Goal: Book appointment/travel/reservation

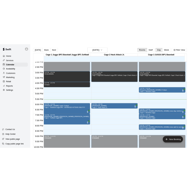
scroll to position [347, 0]
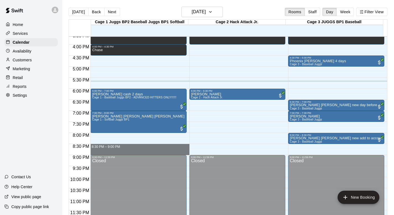
drag, startPoint x: 96, startPoint y: 145, endPoint x: 96, endPoint y: 148, distance: 3.1
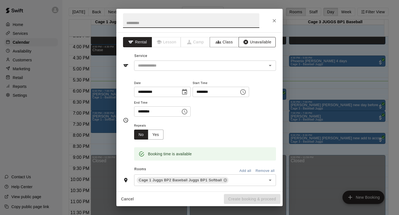
click at [189, 40] on button "Unavailable" at bounding box center [256, 42] width 37 height 10
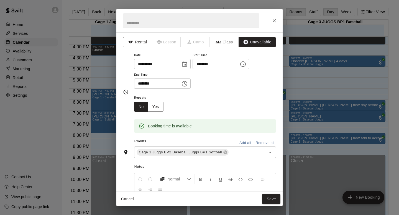
click at [189, 141] on button "Add all" at bounding box center [245, 143] width 18 height 9
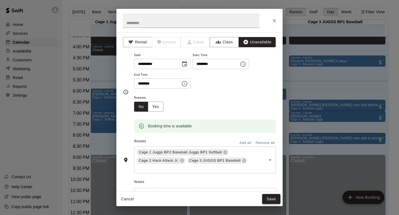
click at [189, 192] on button "Save" at bounding box center [271, 199] width 18 height 10
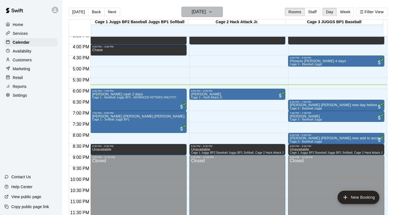
click at [189, 11] on icon "button" at bounding box center [210, 12] width 4 height 7
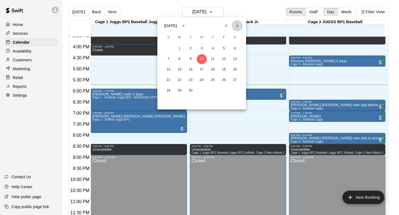
click at [189, 25] on icon "Next month" at bounding box center [237, 25] width 7 height 7
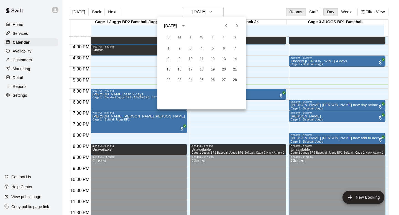
click at [189, 25] on icon "Next month" at bounding box center [237, 25] width 2 height 3
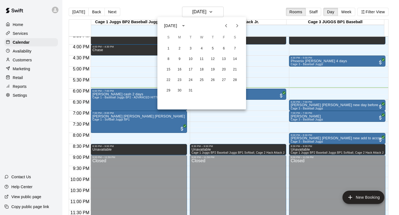
click at [189, 7] on div at bounding box center [199, 107] width 399 height 215
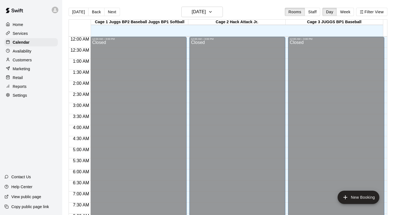
scroll to position [330, 0]
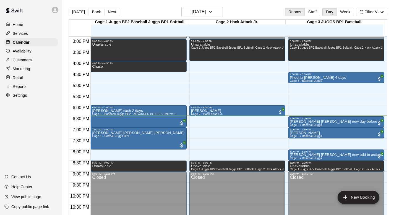
click at [21, 60] on p "Customers" at bounding box center [22, 60] width 19 height 6
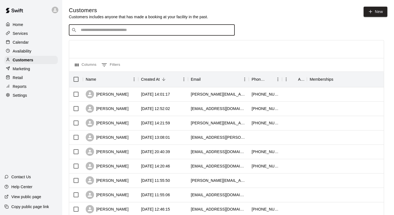
click at [92, 30] on input "Search customers by name or email" at bounding box center [155, 30] width 153 height 6
type input "*******"
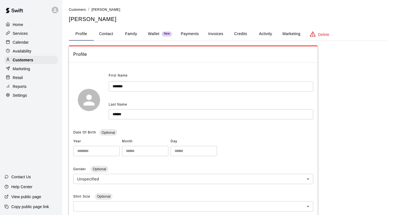
click at [132, 32] on button "Family" at bounding box center [131, 33] width 25 height 13
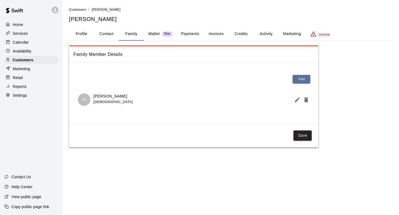
click at [22, 40] on p "Calendar" at bounding box center [21, 43] width 16 height 6
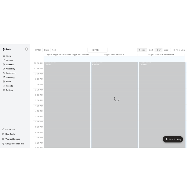
scroll to position [330, 0]
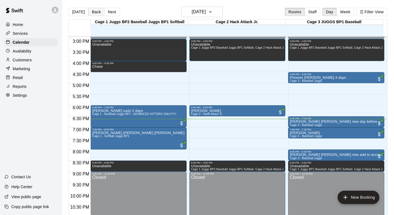
click at [93, 10] on button "Back" at bounding box center [96, 12] width 16 height 8
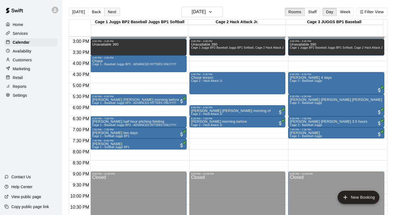
click at [110, 11] on button "Next" at bounding box center [112, 12] width 16 height 8
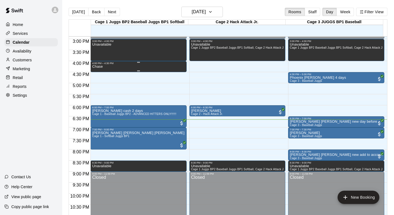
click at [106, 68] on div "Chase" at bounding box center [138, 172] width 93 height 215
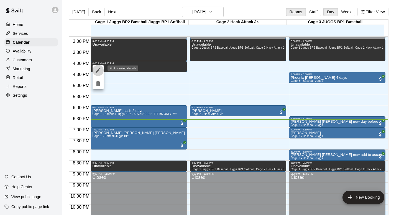
click at [97, 69] on icon "edit" at bounding box center [98, 70] width 7 height 7
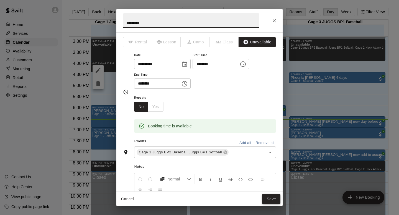
type input "*********"
click at [268, 196] on button "Save" at bounding box center [271, 199] width 18 height 10
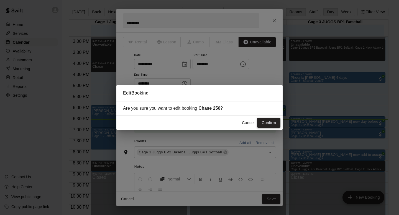
click at [265, 122] on button "Confirm" at bounding box center [268, 123] width 23 height 10
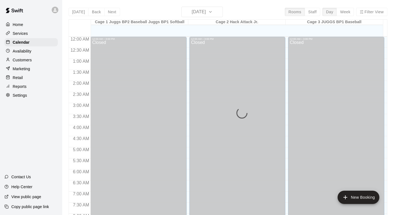
scroll to position [330, 0]
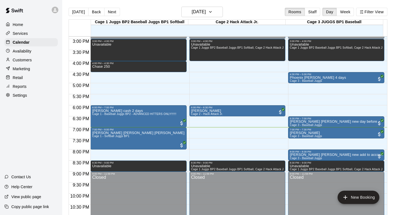
click at [30, 59] on p "Customers" at bounding box center [22, 60] width 19 height 6
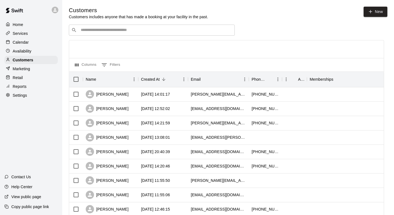
click at [82, 30] on input "Search customers by name or email" at bounding box center [155, 30] width 153 height 6
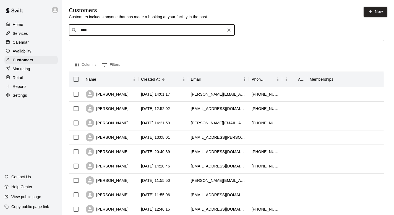
type input "*****"
click at [89, 47] on span "dpalmer765@hotmail.com" at bounding box center [114, 48] width 60 height 4
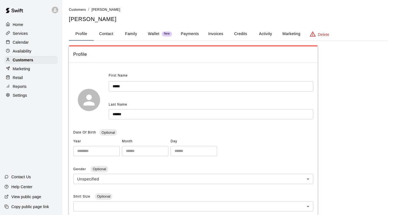
click at [131, 32] on button "Family" at bounding box center [131, 33] width 25 height 13
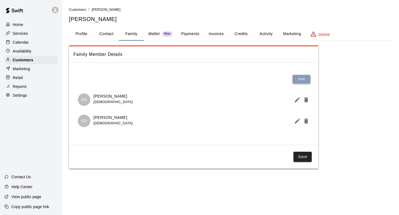
click at [301, 78] on button "Add" at bounding box center [301, 79] width 18 height 9
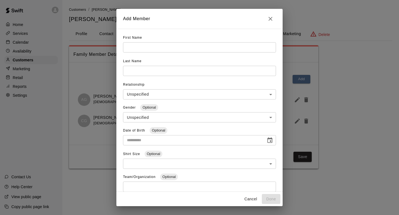
click at [131, 45] on input "text" at bounding box center [199, 47] width 153 height 10
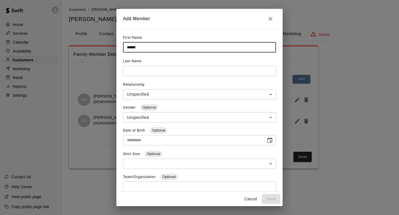
type input "*****"
click at [136, 68] on input "text" at bounding box center [199, 71] width 153 height 10
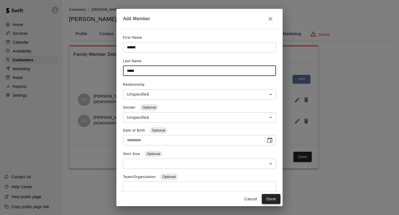
type input "*****"
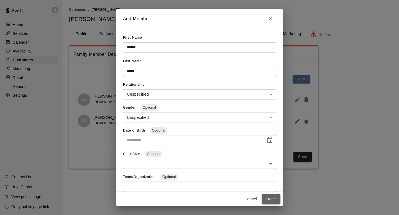
click at [272, 200] on button "Done" at bounding box center [271, 199] width 19 height 10
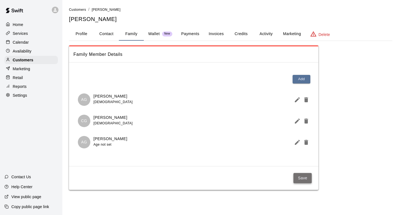
click at [299, 177] on button "Save" at bounding box center [302, 178] width 18 height 10
click at [22, 42] on p "Calendar" at bounding box center [21, 43] width 16 height 6
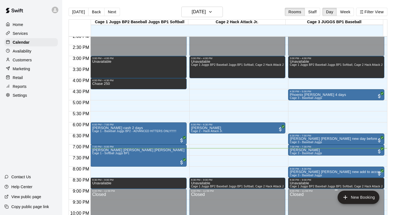
scroll to position [330, 0]
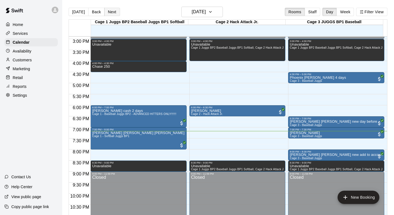
click at [109, 12] on button "Next" at bounding box center [112, 12] width 16 height 8
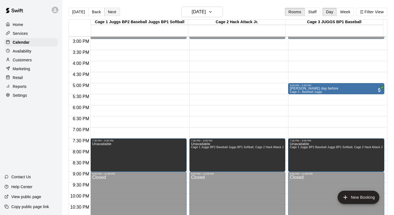
click at [109, 11] on button "Next" at bounding box center [112, 12] width 16 height 8
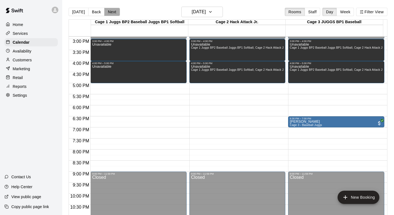
click at [109, 11] on button "Next" at bounding box center [112, 12] width 16 height 8
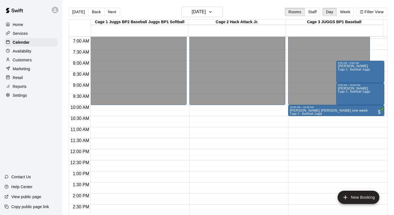
scroll to position [154, 0]
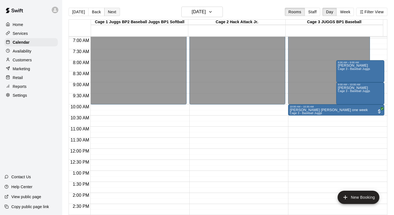
click at [110, 13] on button "Next" at bounding box center [112, 12] width 16 height 8
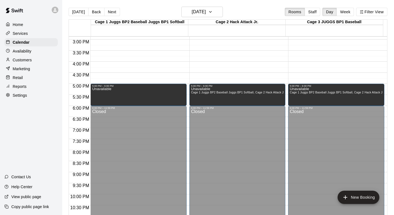
scroll to position [342, 0]
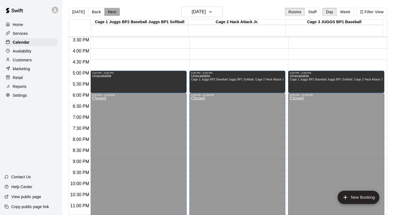
click at [110, 10] on button "Next" at bounding box center [112, 12] width 16 height 8
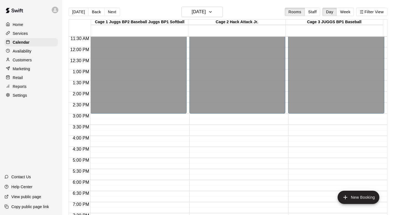
scroll to position [218, 0]
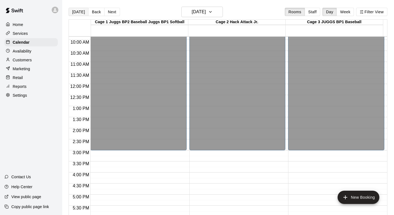
click at [76, 10] on button "[DATE]" at bounding box center [79, 12] width 20 height 8
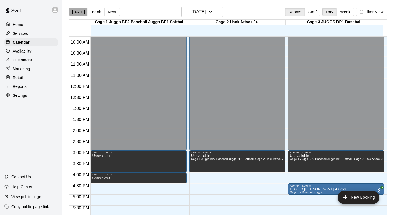
click at [74, 12] on button "[DATE]" at bounding box center [79, 12] width 20 height 8
click at [78, 12] on button "[DATE]" at bounding box center [79, 12] width 20 height 8
click at [79, 10] on button "[DATE]" at bounding box center [79, 12] width 20 height 8
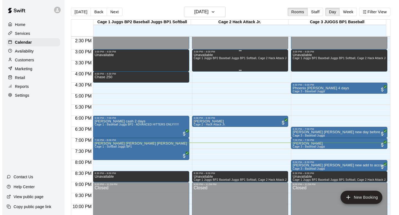
scroll to position [321, 0]
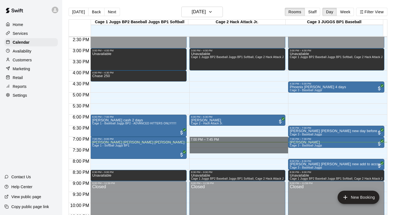
drag, startPoint x: 192, startPoint y: 139, endPoint x: 191, endPoint y: 153, distance: 14.7
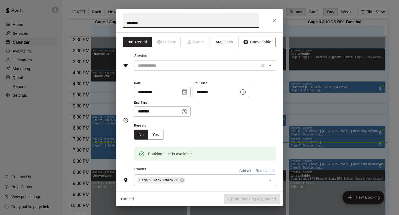
click at [267, 65] on icon "Open" at bounding box center [270, 65] width 7 height 7
type input "********"
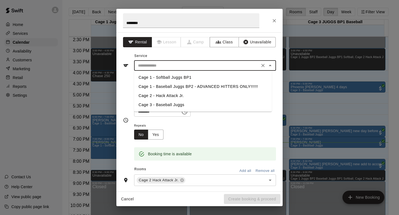
click at [151, 93] on li "Cage 2 - Hack Attack Jr." at bounding box center [203, 95] width 138 height 9
type input "**********"
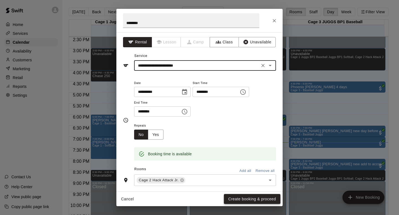
click at [233, 197] on button "Create booking & proceed" at bounding box center [252, 199] width 56 height 10
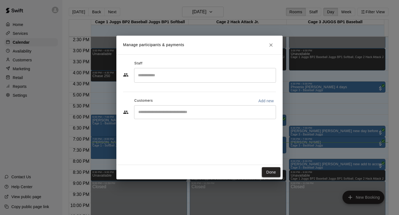
click at [267, 171] on button "Done" at bounding box center [271, 172] width 19 height 10
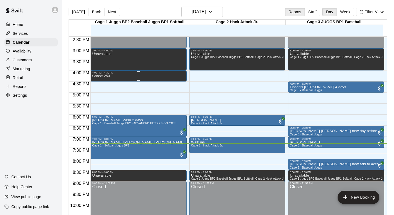
click at [99, 76] on p "Chase 250" at bounding box center [101, 76] width 18 height 0
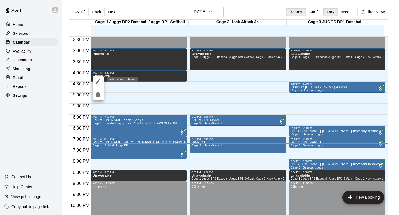
click at [98, 82] on icon "edit" at bounding box center [98, 81] width 7 height 7
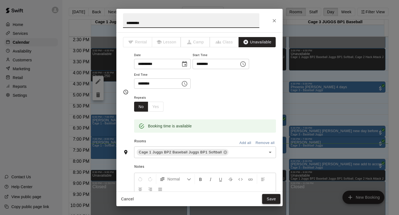
type input "*********"
click at [272, 198] on button "Save" at bounding box center [271, 199] width 18 height 10
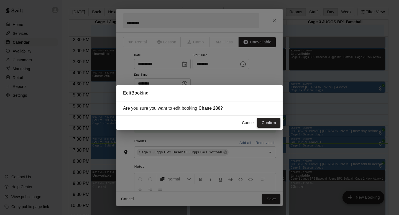
click at [264, 121] on button "Confirm" at bounding box center [268, 123] width 23 height 10
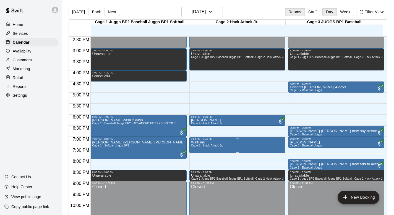
click at [196, 145] on span "Cage 2 - Hack Attack Jr." at bounding box center [207, 145] width 32 height 3
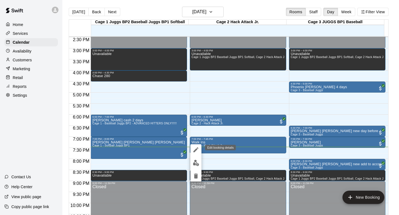
click at [194, 148] on icon "edit" at bounding box center [195, 150] width 7 height 7
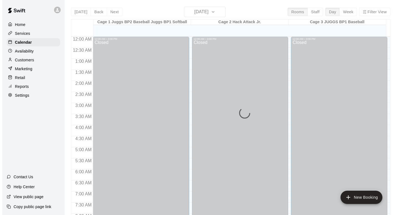
scroll to position [330, 0]
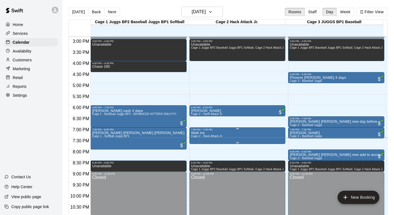
click at [193, 137] on span "Cage 2 - Hack Attack Jr." at bounding box center [207, 136] width 32 height 3
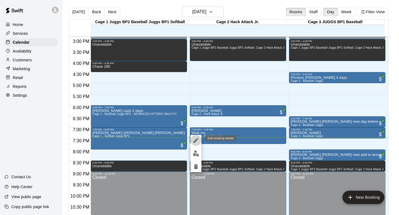
click at [195, 138] on icon "edit" at bounding box center [195, 140] width 7 height 7
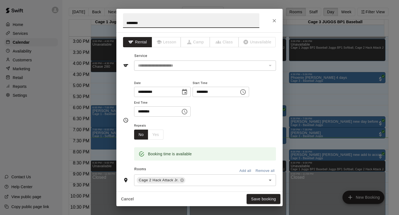
click at [245, 92] on icon "Choose time, selected time is 7:00 PM" at bounding box center [242, 92] width 7 height 7
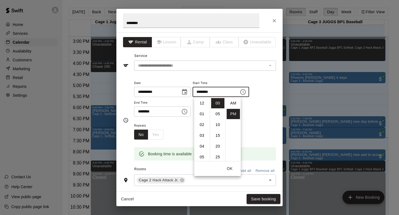
scroll to position [10, 0]
click at [216, 143] on li "20" at bounding box center [217, 146] width 13 height 10
type input "********"
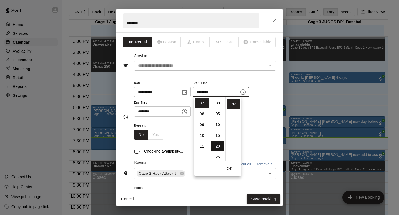
scroll to position [43, 0]
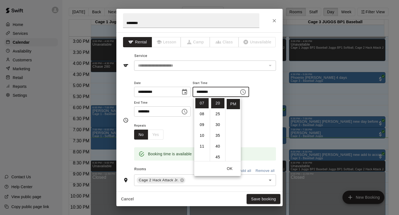
click at [184, 112] on icon "Choose time, selected time is 7:45 PM" at bounding box center [184, 112] width 7 height 7
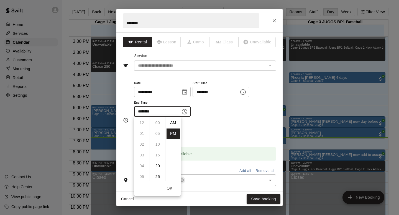
scroll to position [10, 0]
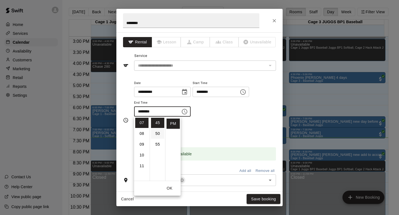
click at [156, 135] on li "50" at bounding box center [157, 134] width 13 height 10
type input "********"
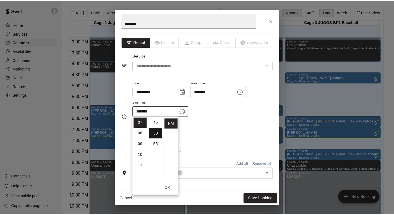
scroll to position [108, 0]
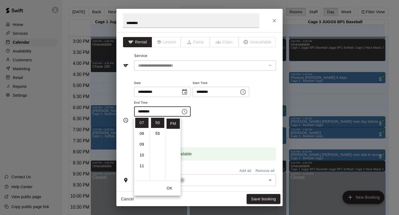
click at [200, 126] on div "Repeats No Yes" at bounding box center [205, 130] width 142 height 17
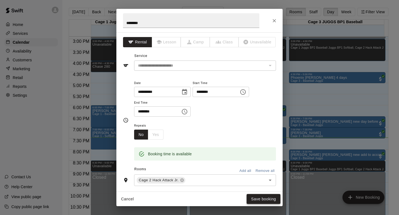
click at [256, 197] on button "Save booking" at bounding box center [263, 199] width 34 height 10
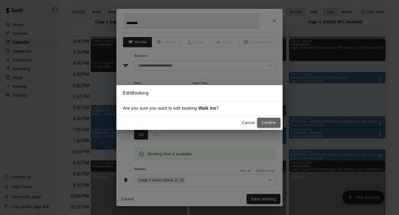
click at [262, 121] on button "Confirm" at bounding box center [268, 123] width 23 height 10
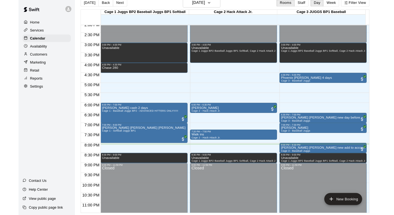
scroll to position [330, 0]
